Goal: Task Accomplishment & Management: Manage account settings

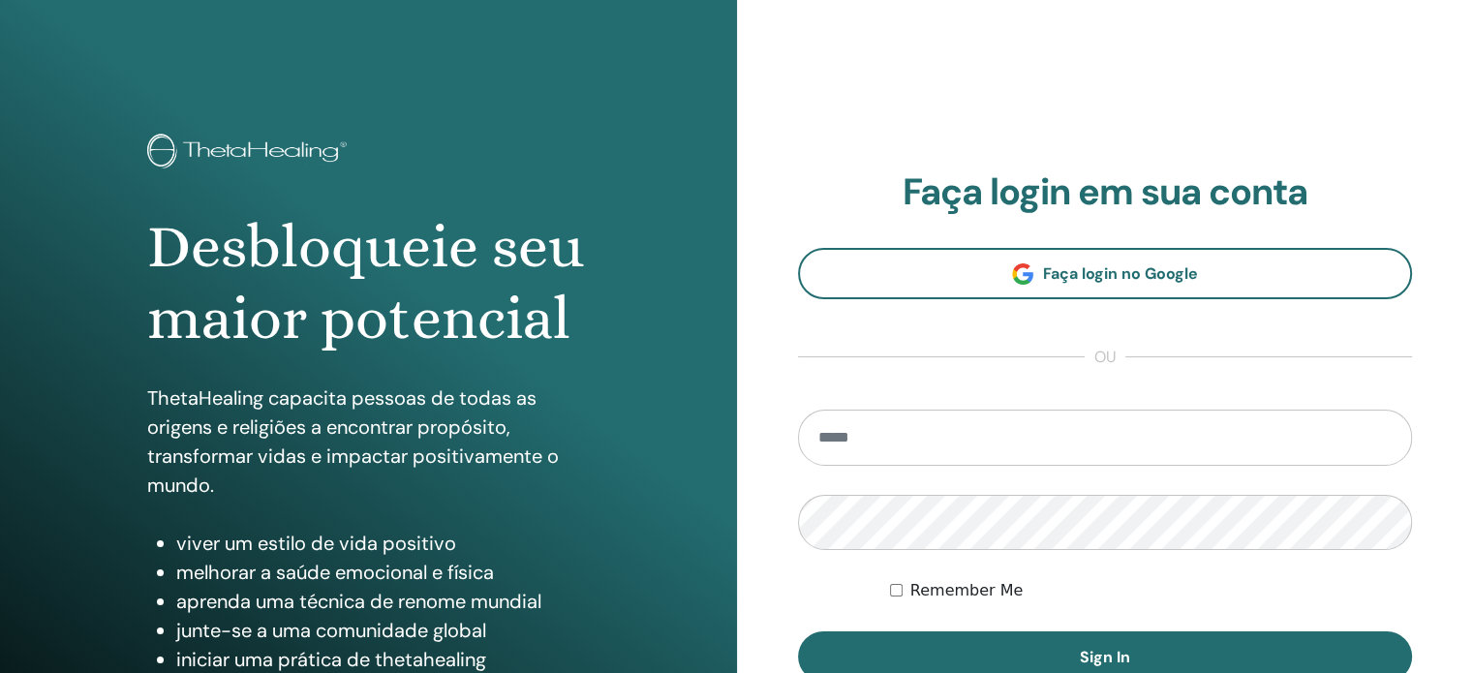
click at [945, 433] on input "email" at bounding box center [1105, 438] width 615 height 56
type input "**********"
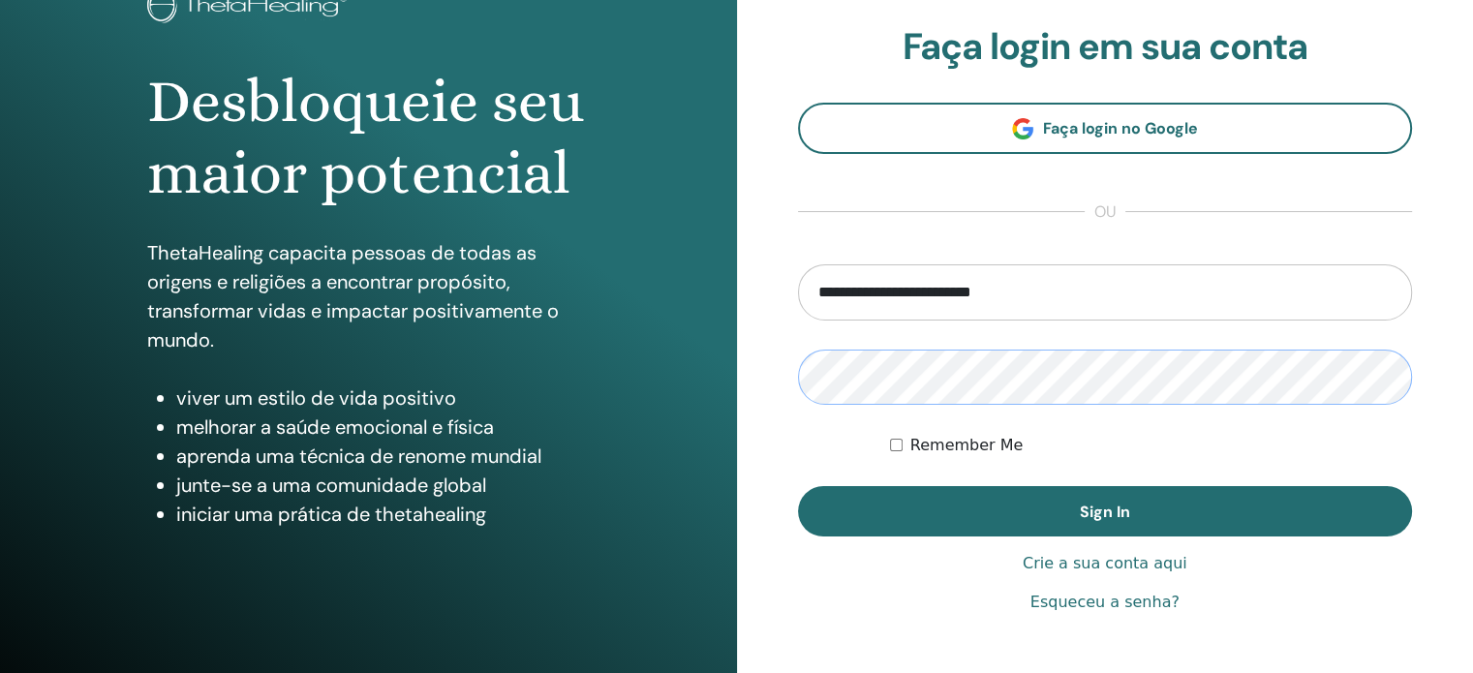
scroll to position [194, 0]
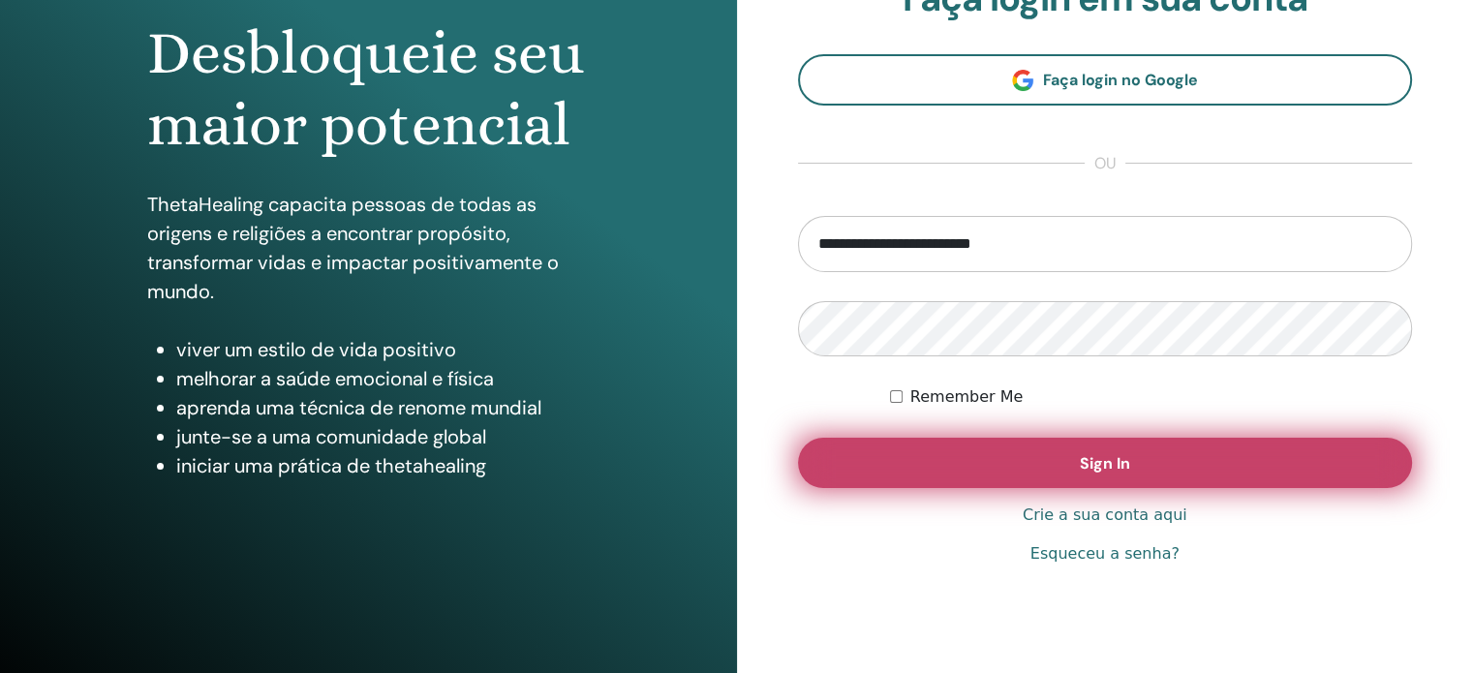
click at [1084, 468] on span "Sign In" at bounding box center [1105, 463] width 50 height 20
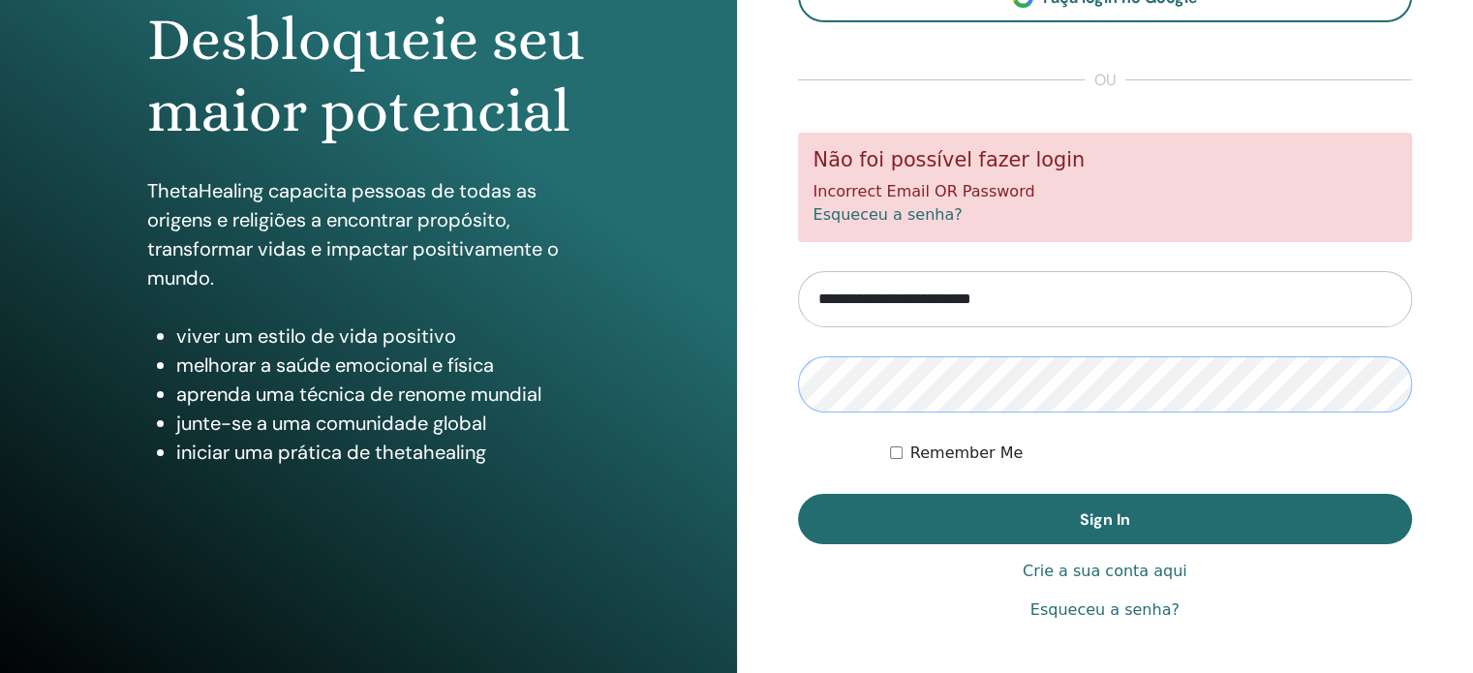
scroll to position [256, 0]
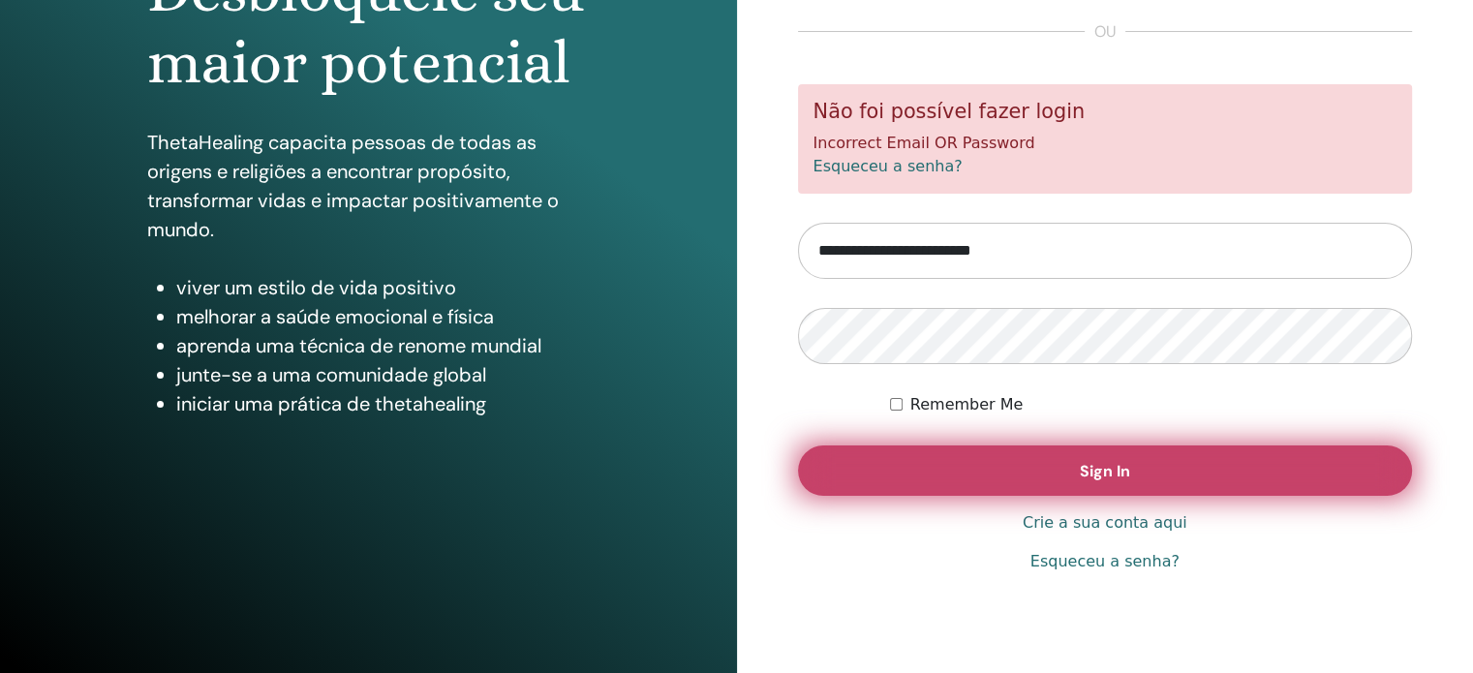
click at [1081, 461] on span "Sign In" at bounding box center [1105, 471] width 50 height 20
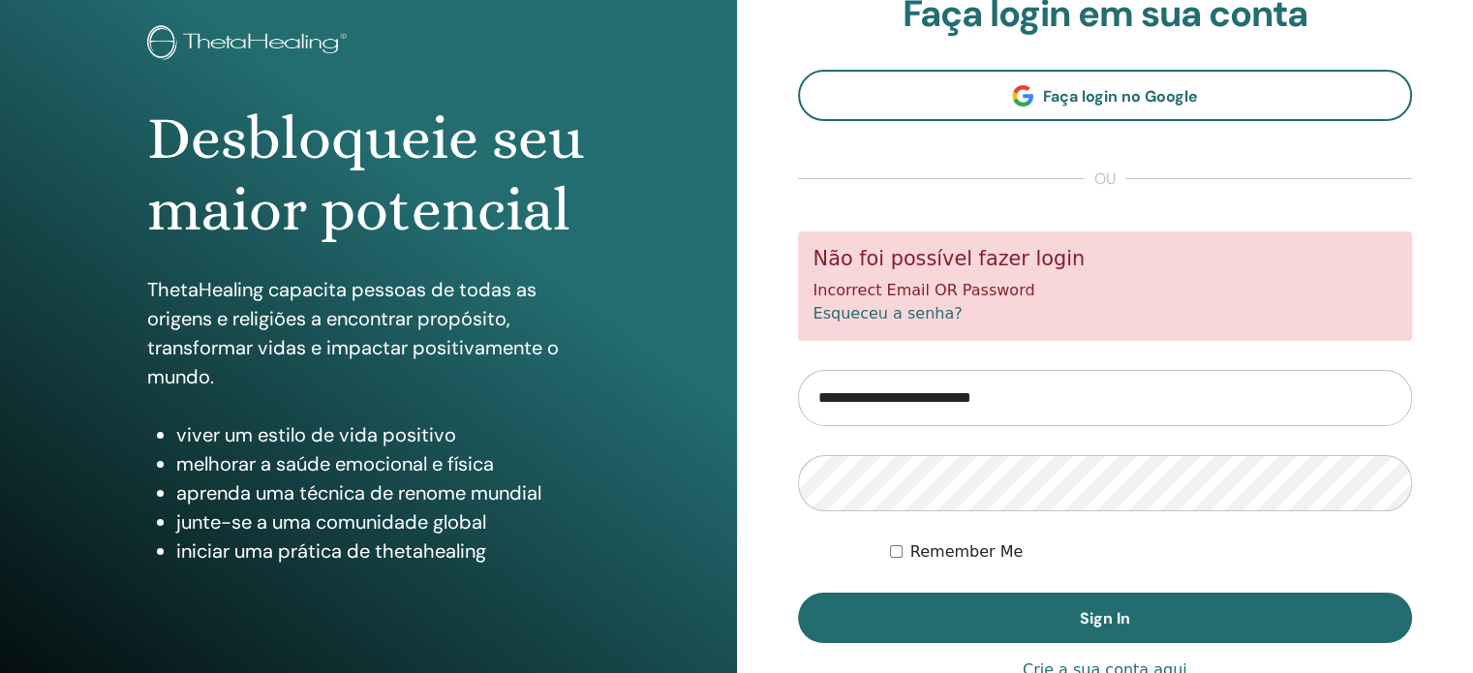
scroll to position [256, 0]
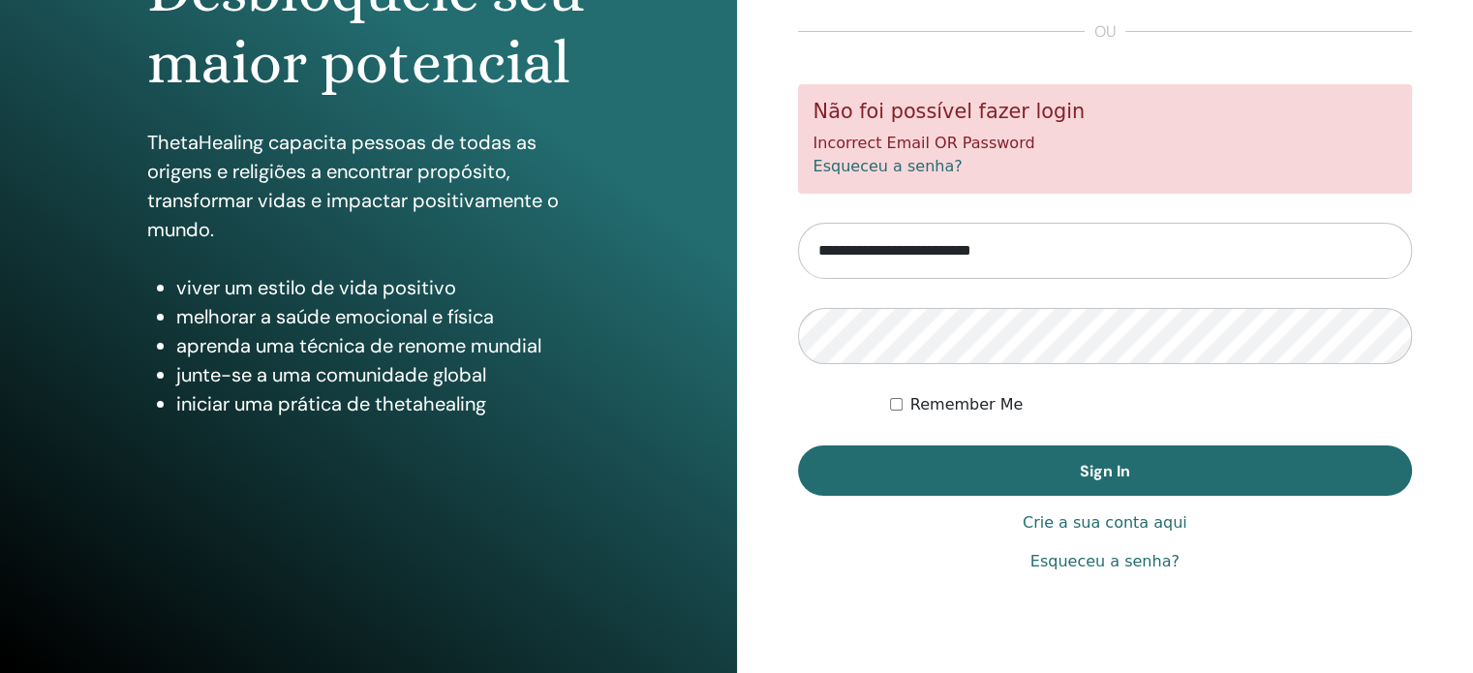
click at [1085, 559] on link "Esqueceu a senha?" at bounding box center [1104, 561] width 149 height 23
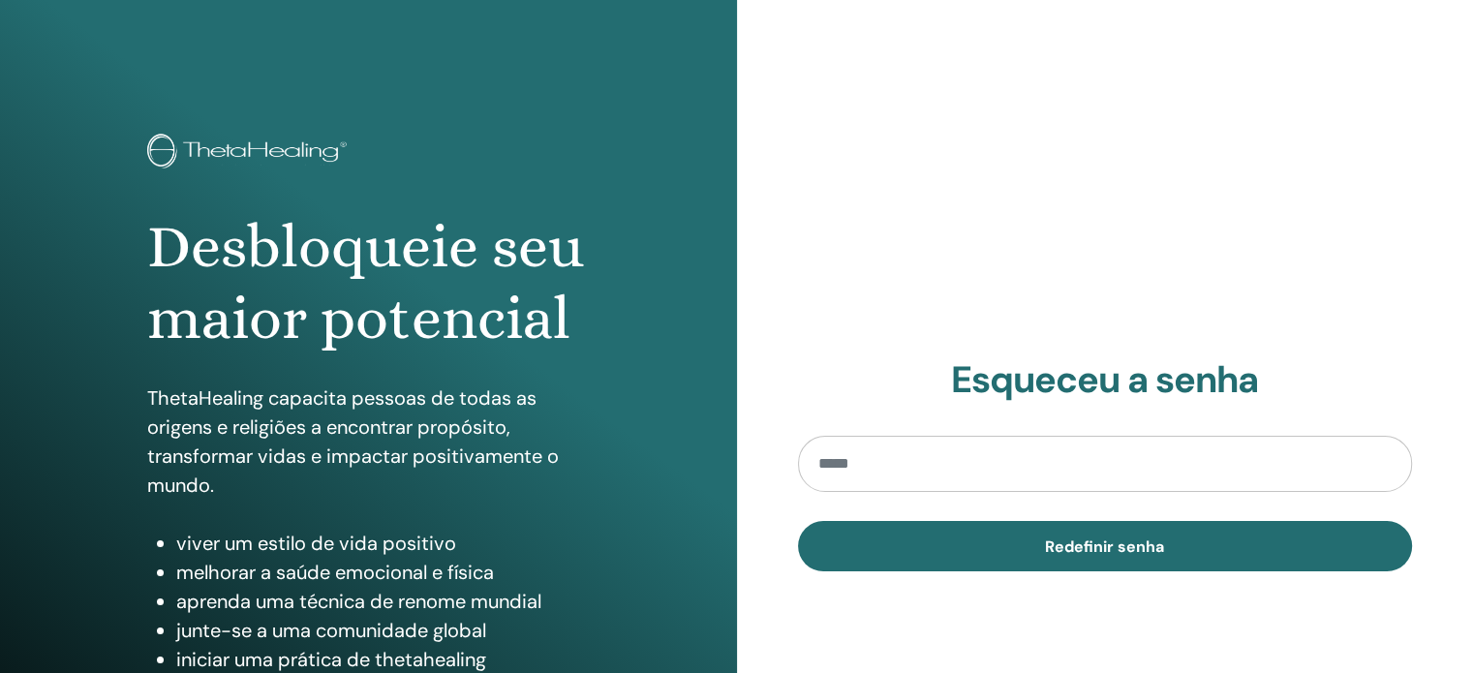
click at [1027, 466] on input "email" at bounding box center [1105, 464] width 615 height 56
type input "**********"
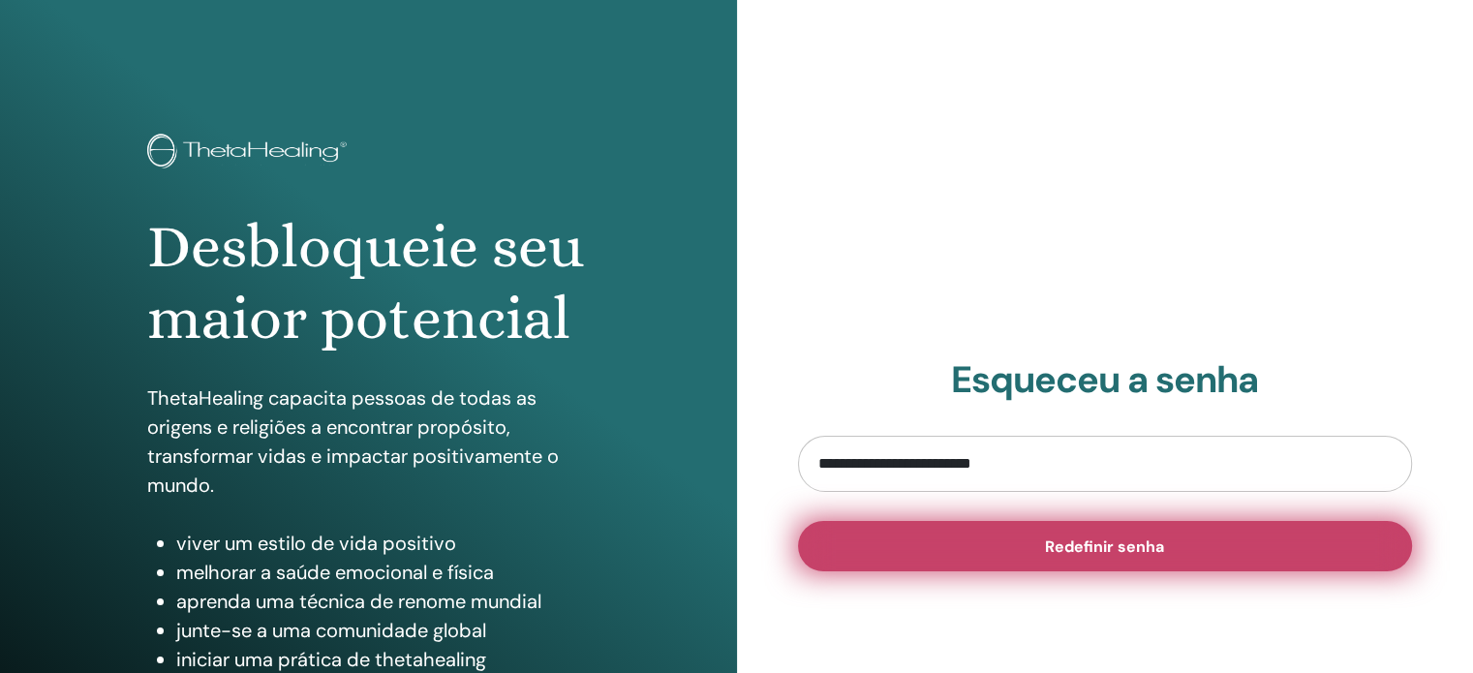
click at [1056, 551] on span "Redefinir senha" at bounding box center [1104, 546] width 119 height 20
